Goal: Task Accomplishment & Management: Use online tool/utility

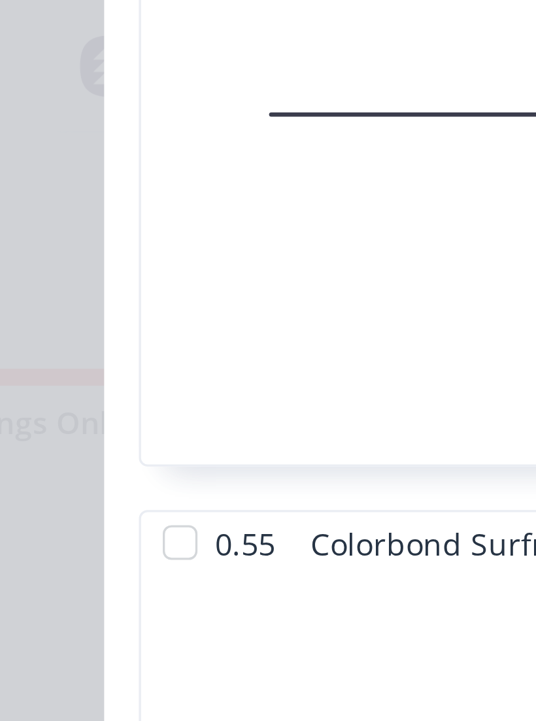
scroll to position [2681, 0]
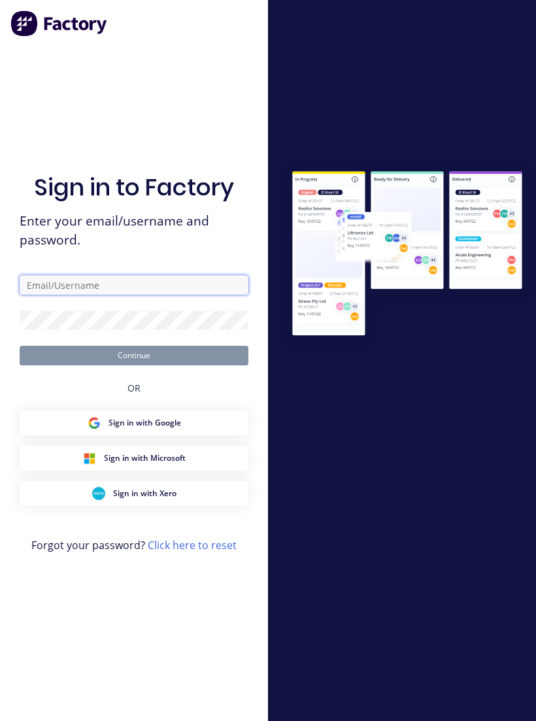
click at [154, 286] on input "text" at bounding box center [134, 285] width 229 height 20
type input "[EMAIL_ADDRESS][DOMAIN_NAME]"
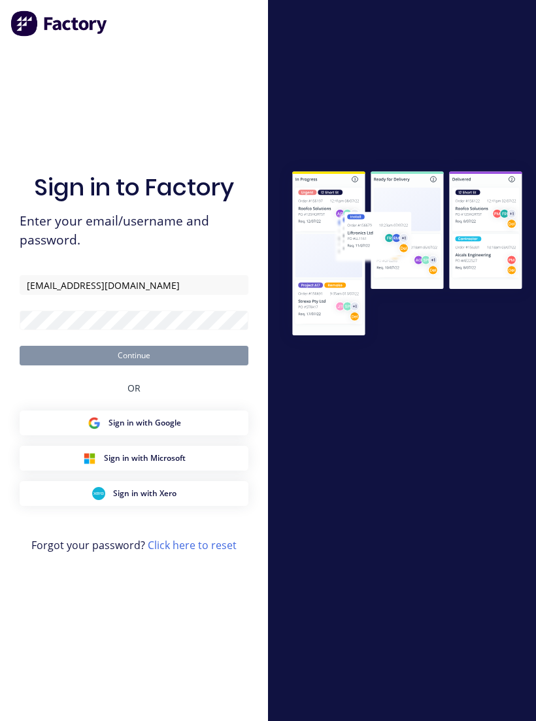
click at [134, 366] on button "Continue" at bounding box center [134, 356] width 229 height 20
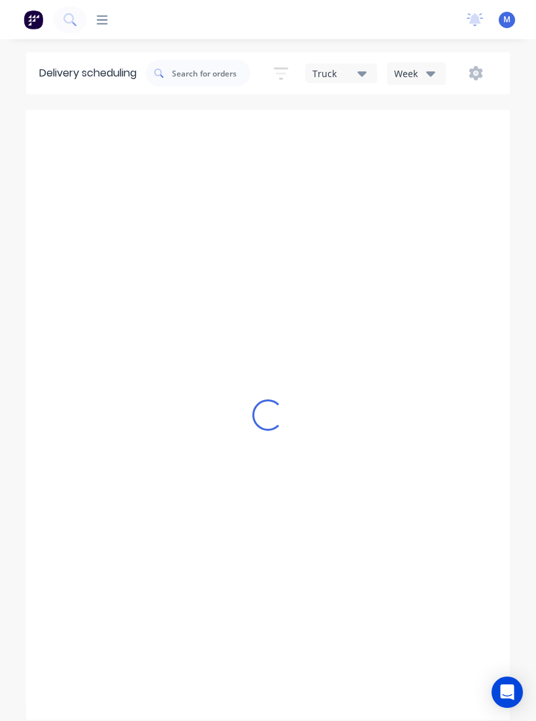
type input "[DATE] - [DATE]"
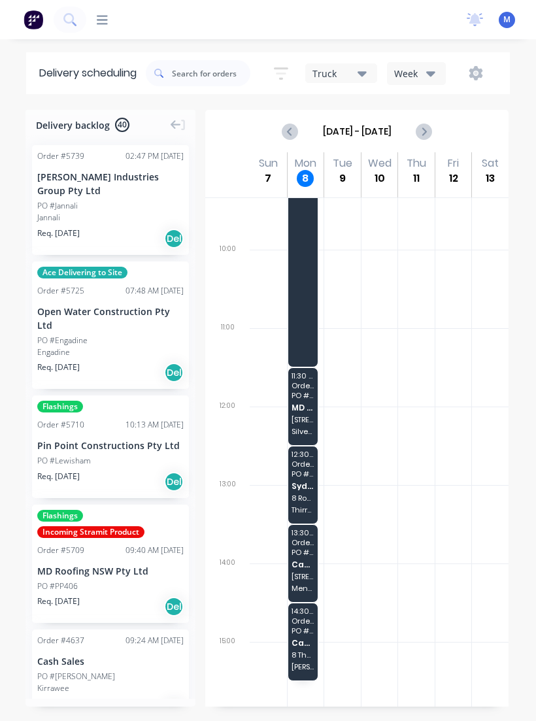
scroll to position [186, 0]
click at [305, 494] on div "12:30 - 13:30 Order # 5203 PO # 57 Sydney Cantilever Group Pty Ltd 8 Robinsvill…" at bounding box center [303, 487] width 30 height 77
